Goal: Task Accomplishment & Management: Complete application form

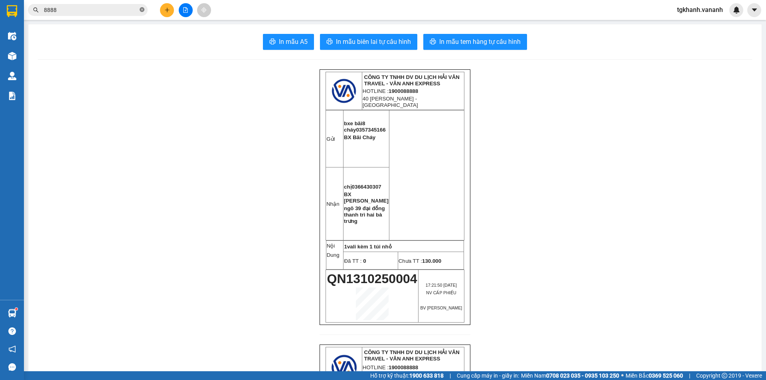
click at [143, 10] on icon "close-circle" at bounding box center [142, 9] width 5 height 5
click at [81, 12] on input "text" at bounding box center [91, 10] width 94 height 9
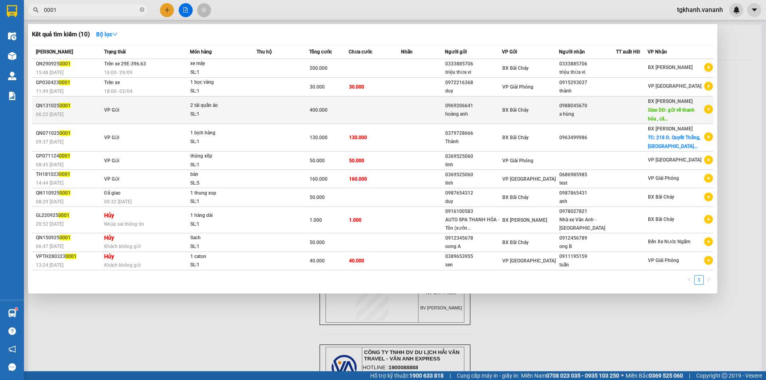
type input "0001"
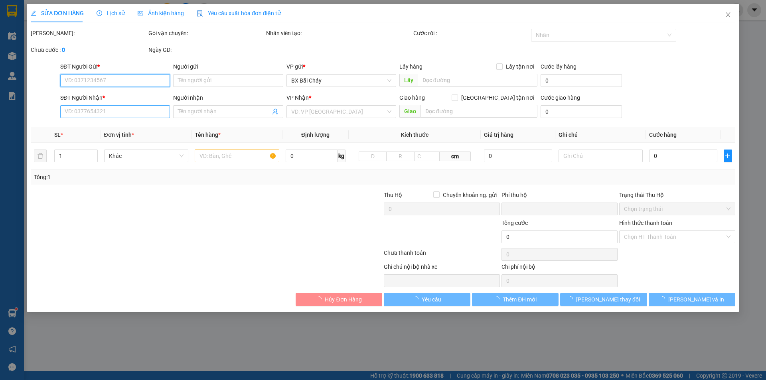
type input "0969206641"
type input "hoàng anh"
type input "0988045670"
type input "a hùng"
type input "gửi về [GEOGRAPHIC_DATA] , cây xăng thọ 10 ( thọ vực )"
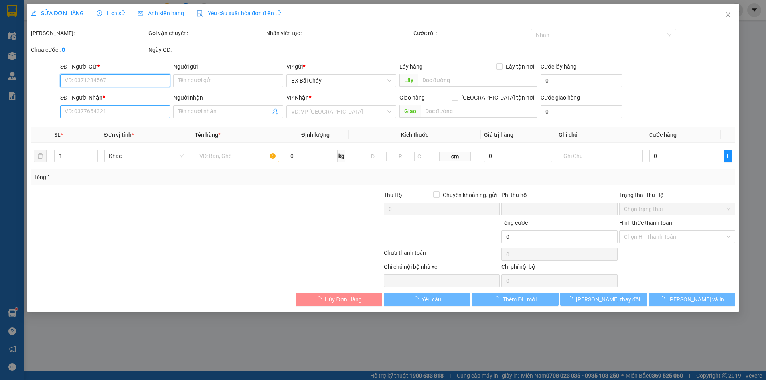
type input "0"
type input "400.000"
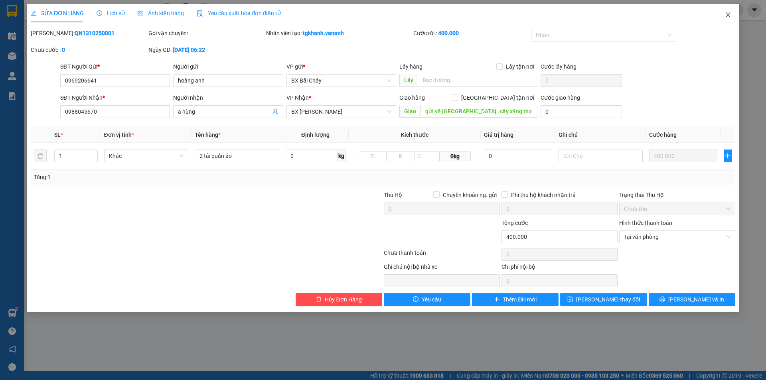
click at [728, 13] on icon "close" at bounding box center [728, 15] width 6 height 6
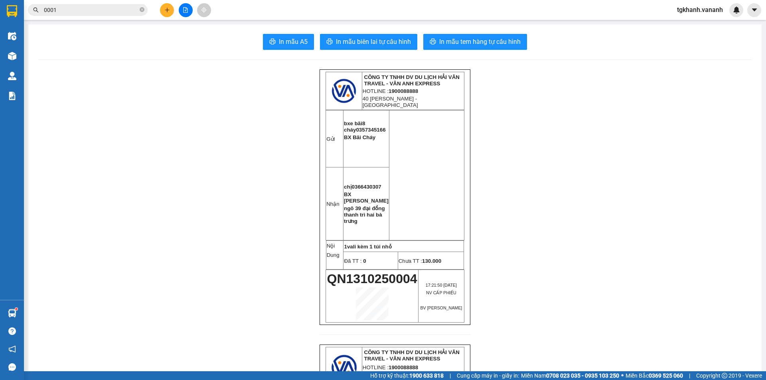
click at [70, 10] on input "0001" at bounding box center [91, 10] width 94 height 9
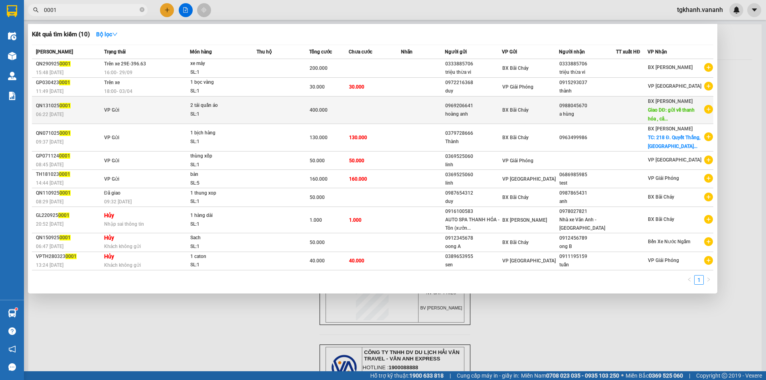
click at [181, 106] on td "VP Gửi" at bounding box center [146, 110] width 88 height 28
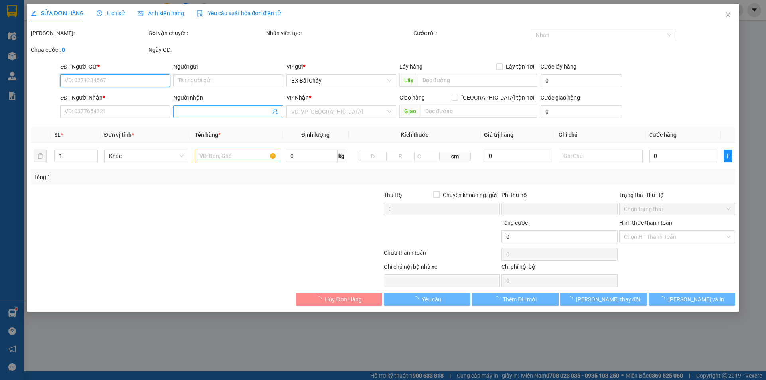
type input "0969206641"
type input "hoàng anh"
type input "0988045670"
type input "a hùng"
type input "gửi về [GEOGRAPHIC_DATA] , cây xăng thọ 10 ( thọ vực )"
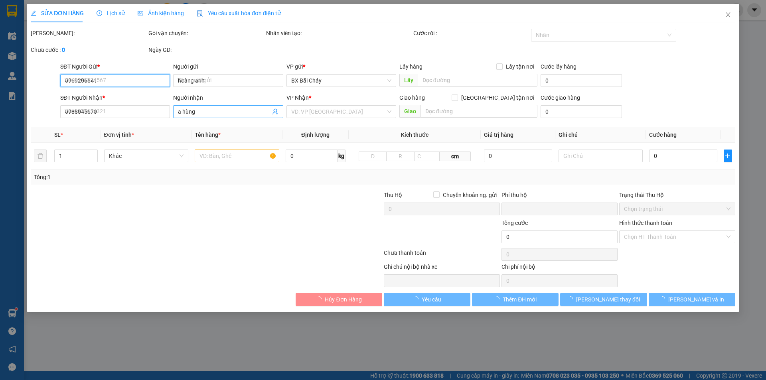
type input "0"
type input "400.000"
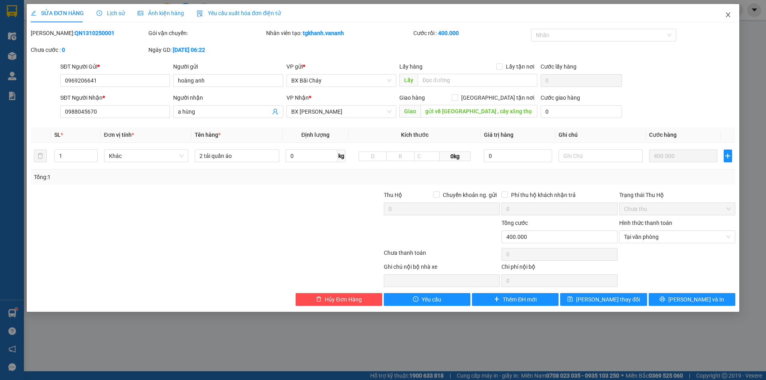
click at [727, 14] on icon "close" at bounding box center [727, 14] width 4 height 5
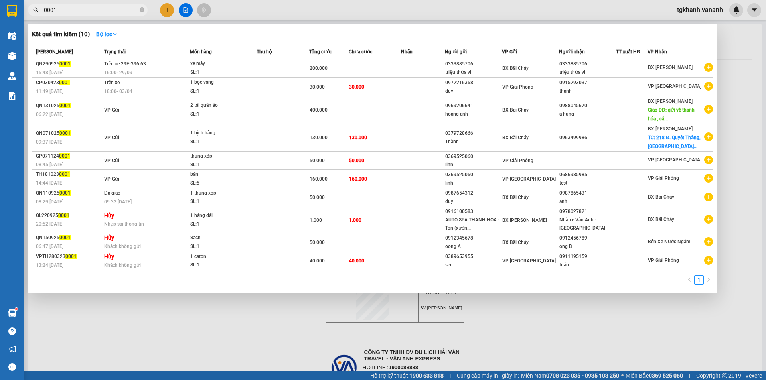
click at [67, 12] on input "0001" at bounding box center [91, 10] width 94 height 9
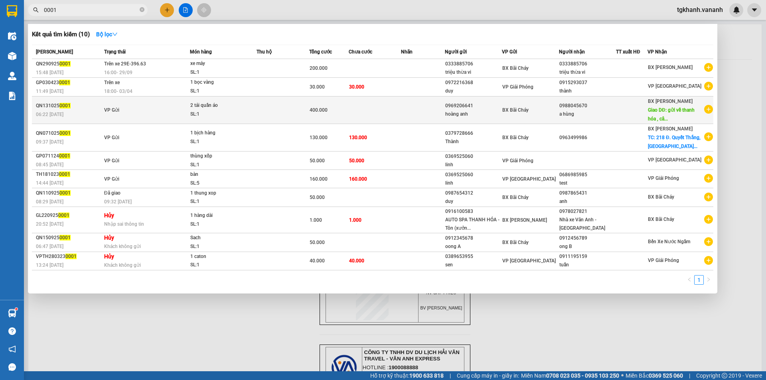
click at [352, 110] on td at bounding box center [375, 110] width 53 height 28
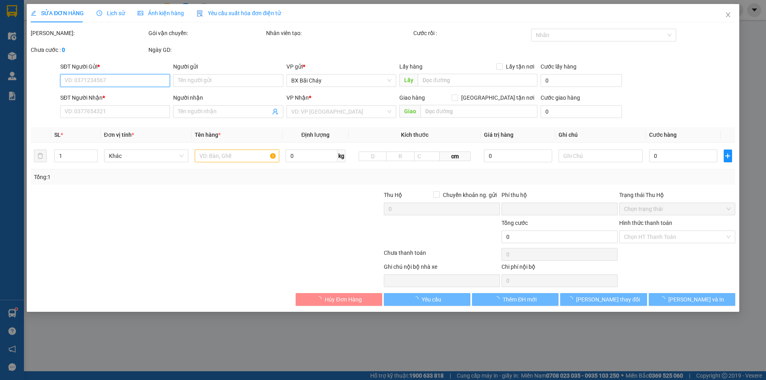
type input "0969206641"
type input "hoàng anh"
type input "0988045670"
type input "a hùng"
type input "gửi về [GEOGRAPHIC_DATA] , cây xăng thọ 10 ( thọ vực )"
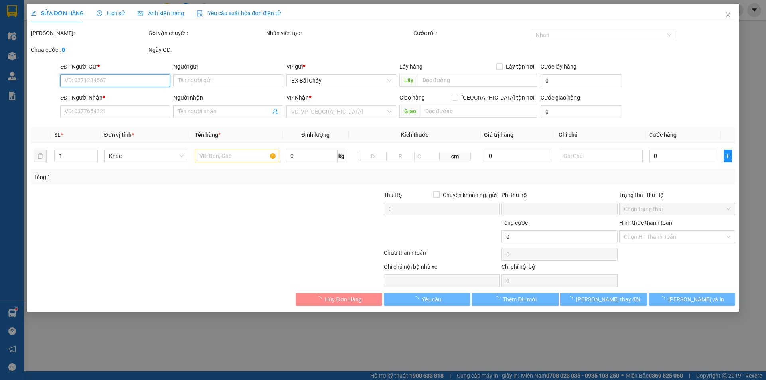
type input "0"
type input "400.000"
